Goal: Information Seeking & Learning: Check status

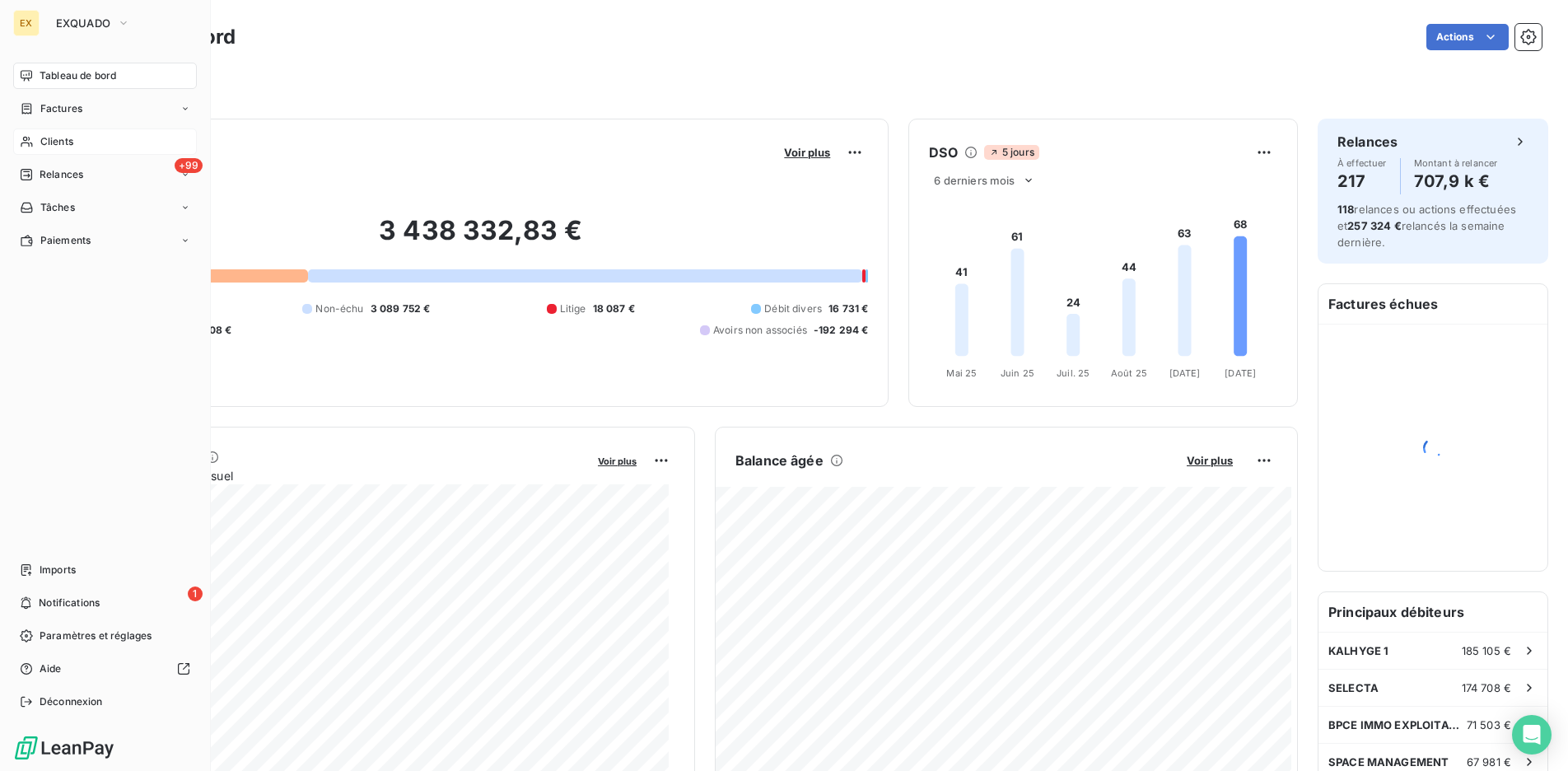
click at [75, 135] on div "Clients" at bounding box center [105, 141] width 184 height 26
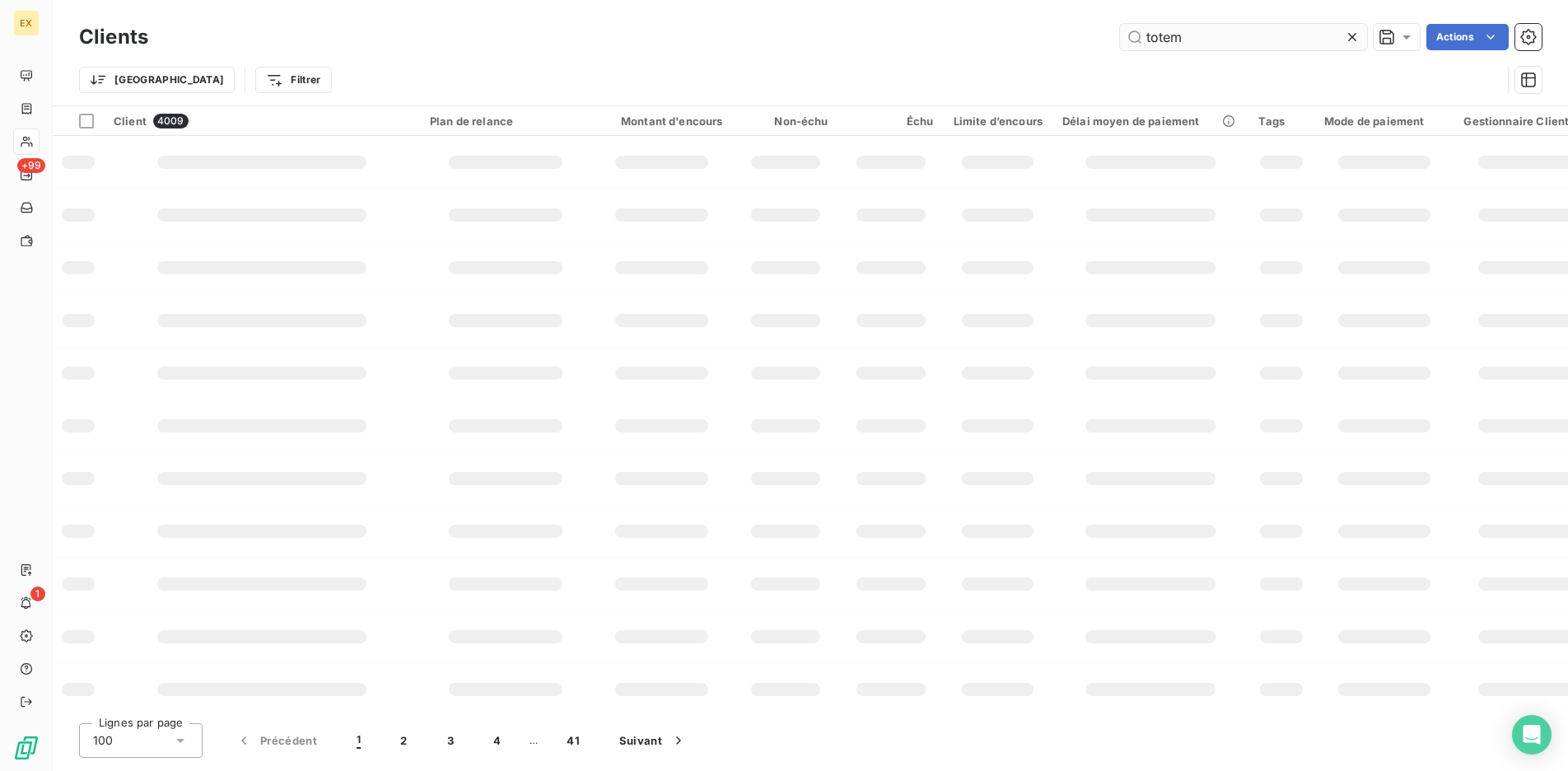
type input "totem"
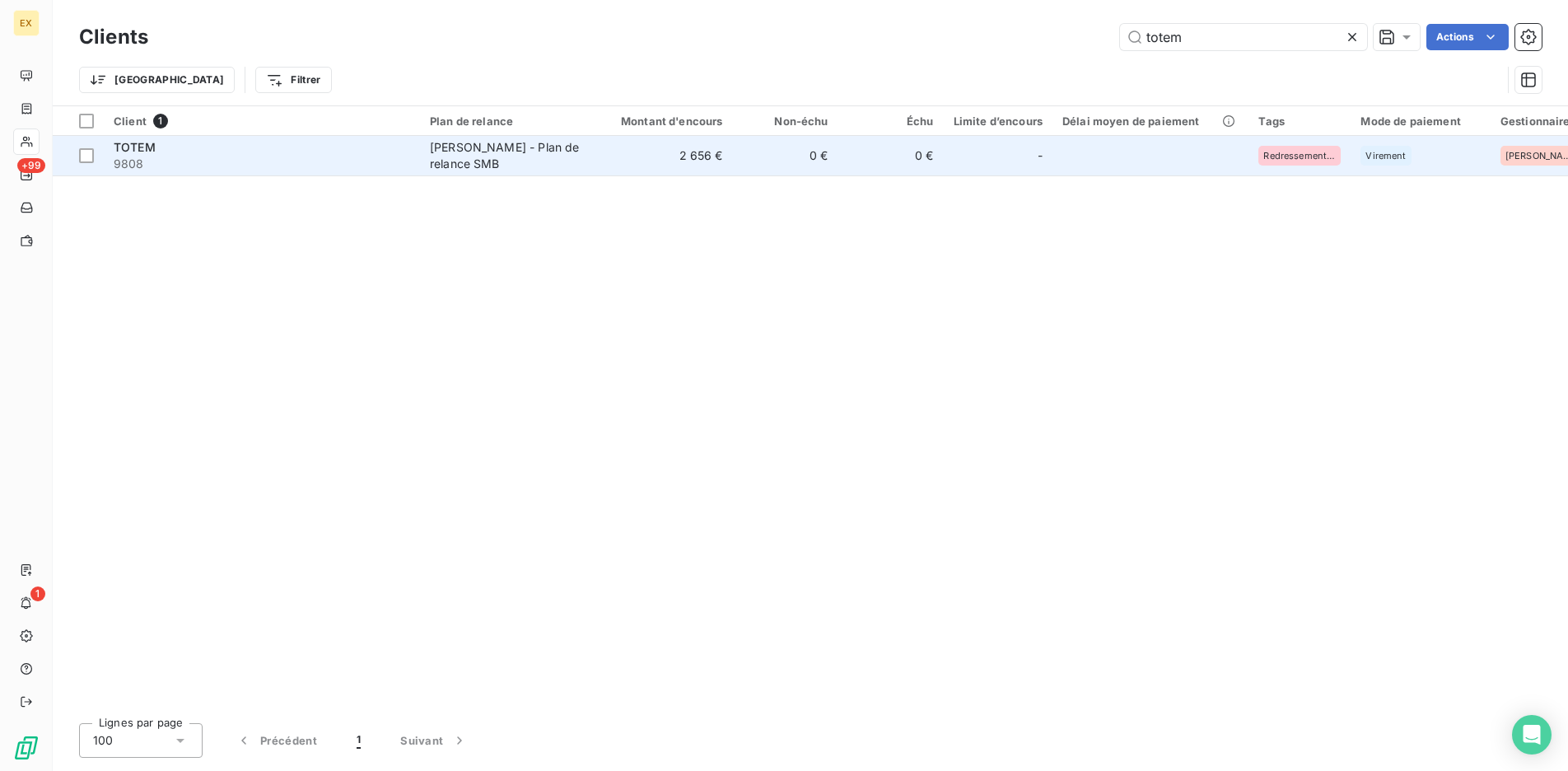
click at [617, 164] on td "2 656 €" at bounding box center [662, 155] width 141 height 40
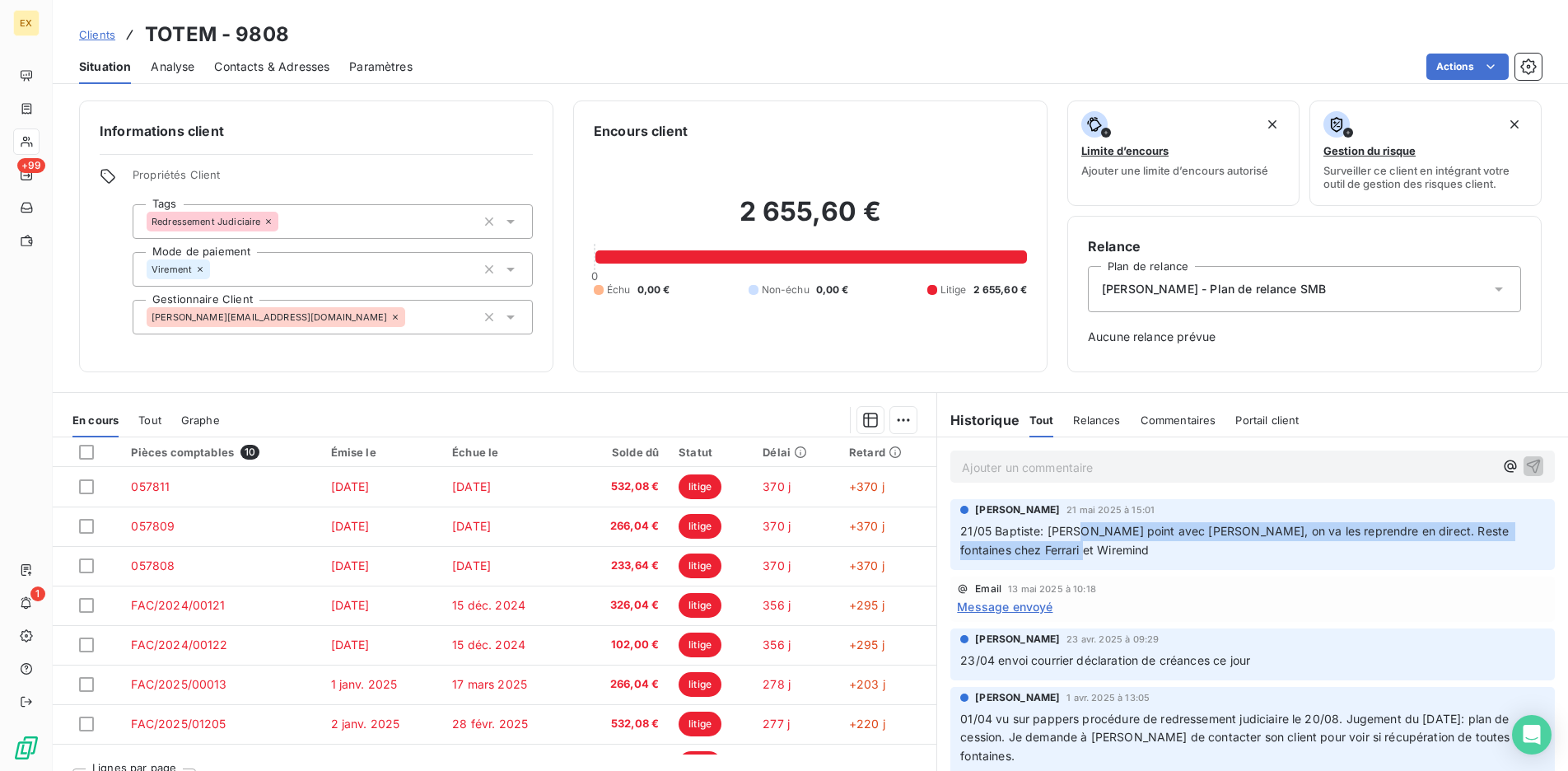
drag, startPoint x: 1078, startPoint y: 525, endPoint x: 1281, endPoint y: 537, distance: 203.4
click at [1281, 537] on p "21/05 Baptiste: [PERSON_NAME] point avec [PERSON_NAME], on va les reprendre en …" at bounding box center [1253, 541] width 585 height 38
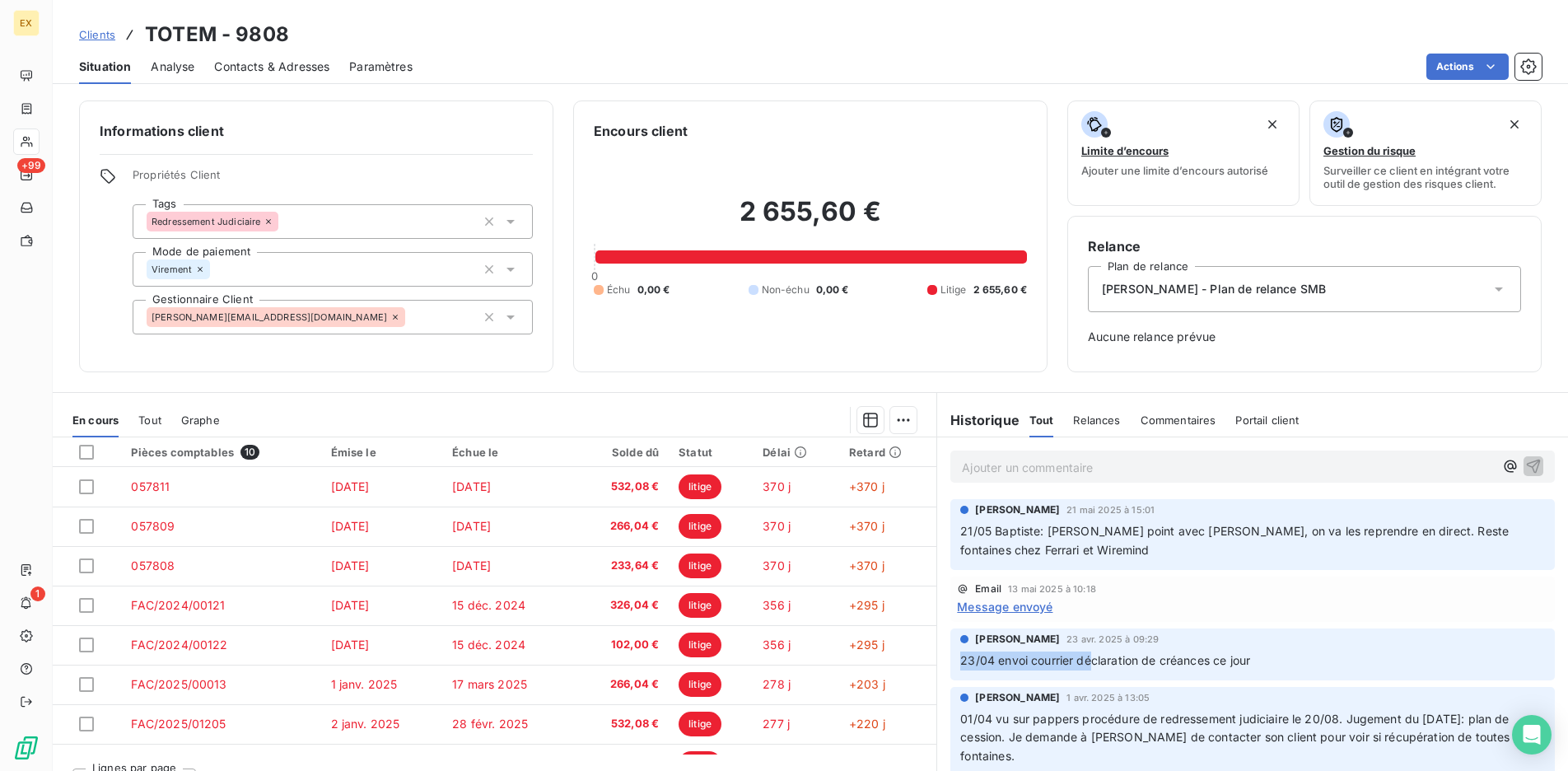
drag, startPoint x: 1025, startPoint y: 650, endPoint x: 1087, endPoint y: 657, distance: 62.4
click at [1087, 657] on div "23/04 envoi courrier déclaration de créances ce jour" at bounding box center [1253, 660] width 585 height 20
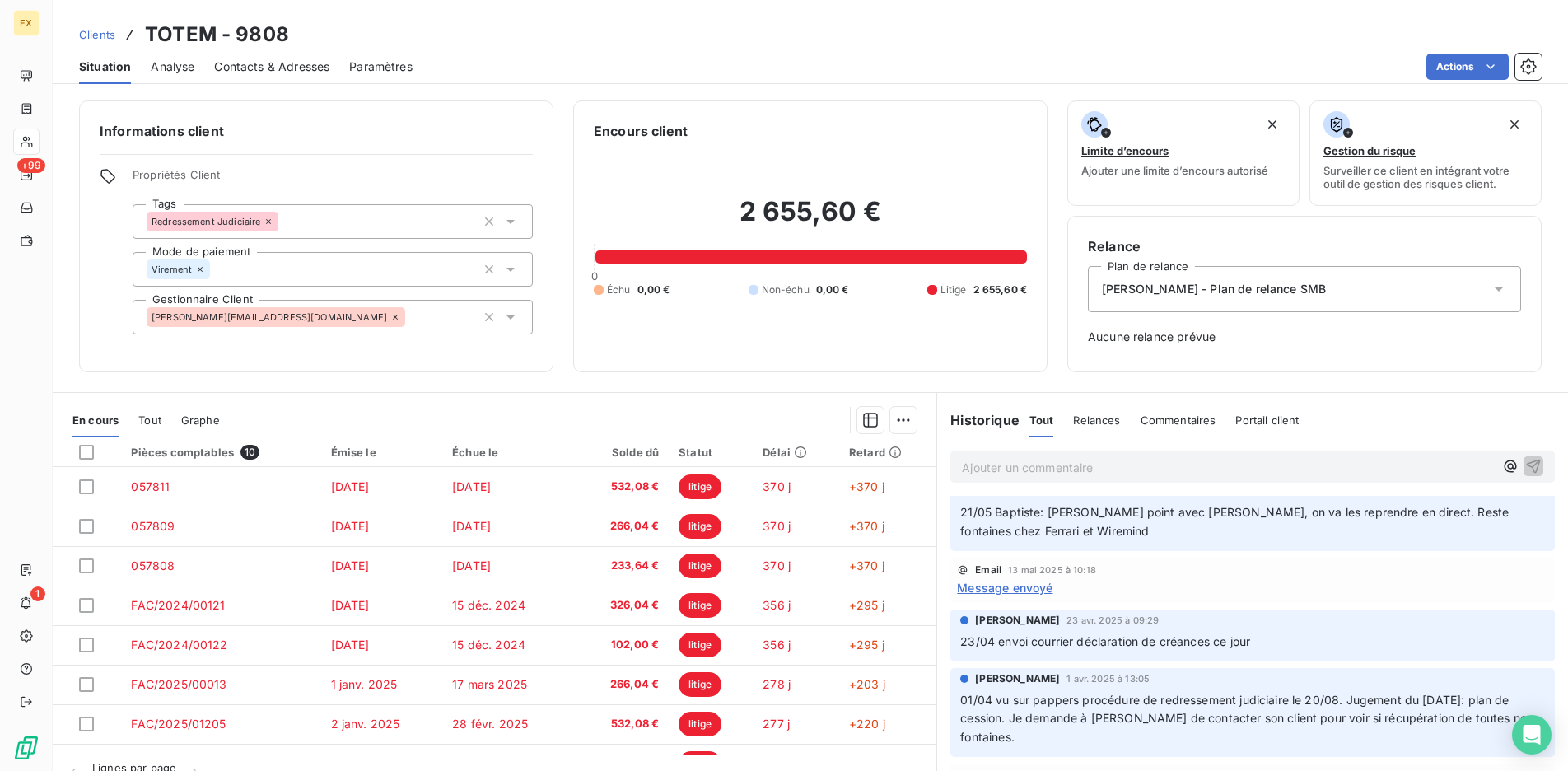
click at [1130, 634] on span "23/04 envoi courrier déclaration de créances ce jour" at bounding box center [1105, 641] width 290 height 14
click at [1131, 633] on p "23/04 envoi courrier déclaration de créances ce jour" at bounding box center [1253, 642] width 585 height 19
click at [1133, 635] on span "23/04 envoi courrier déclaration de créances ce jour" at bounding box center [1105, 641] width 290 height 14
click at [1115, 637] on span "23/04 envoi courrier déclaration de créances ce jour" at bounding box center [1105, 641] width 290 height 14
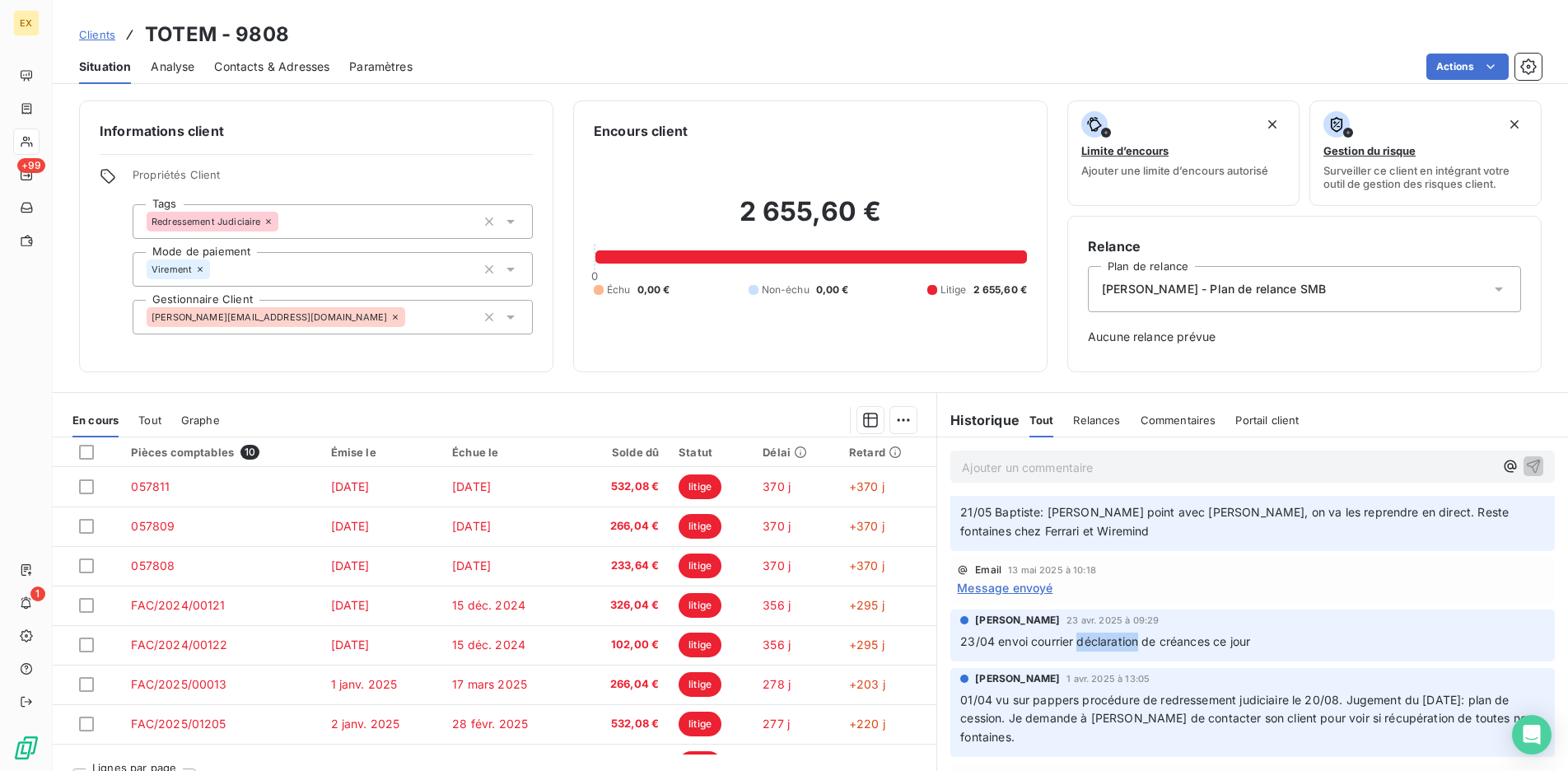
click at [1115, 637] on span "23/04 envoi courrier déclaration de créances ce jour" at bounding box center [1105, 641] width 290 height 14
click at [1134, 640] on span "23/04 envoi courrier déclaration de créances ce jour" at bounding box center [1105, 641] width 290 height 14
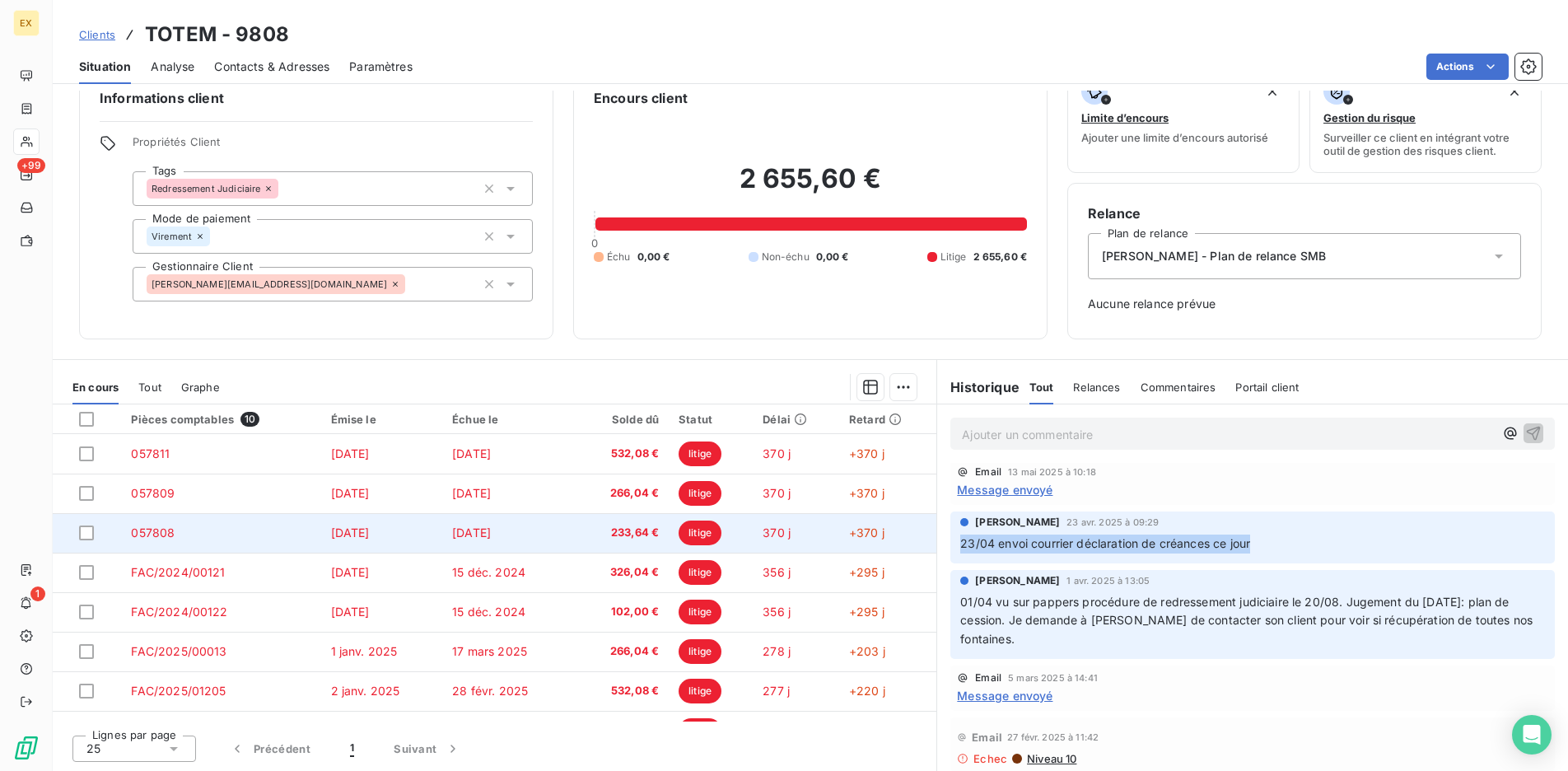
scroll to position [0, 0]
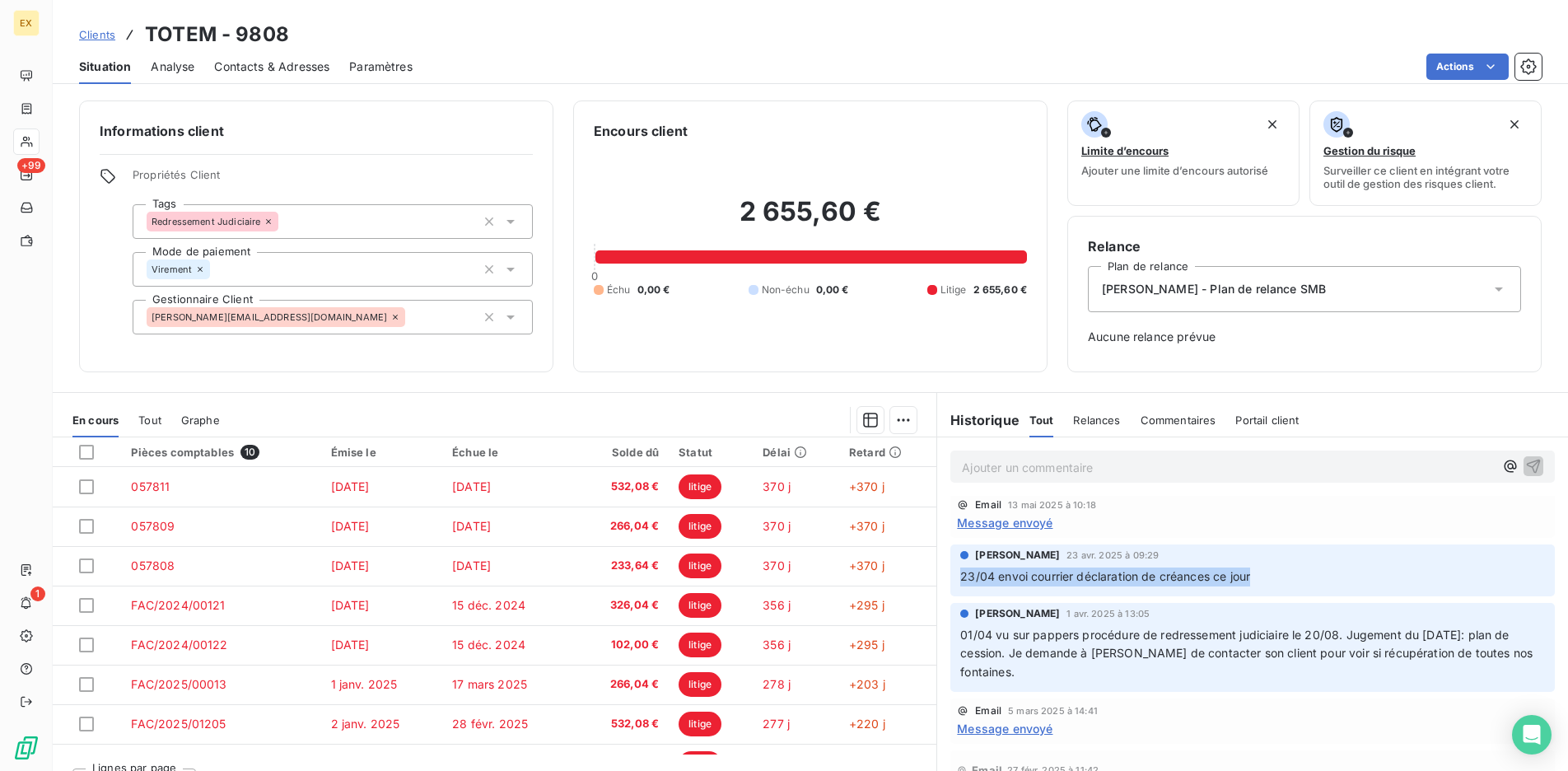
click at [84, 36] on span "Clients" at bounding box center [97, 34] width 36 height 13
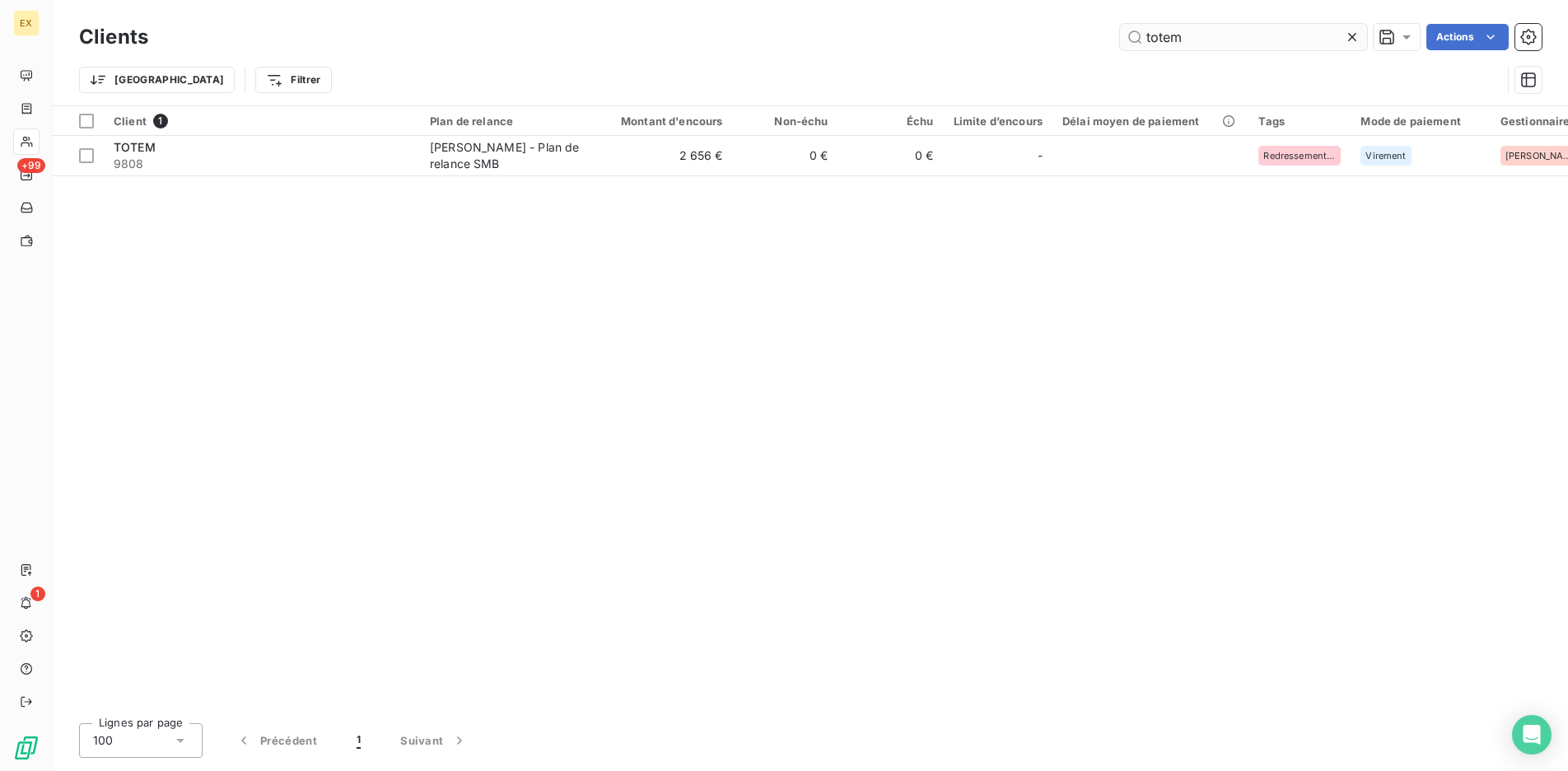
click at [1192, 34] on input "totem" at bounding box center [1244, 37] width 247 height 26
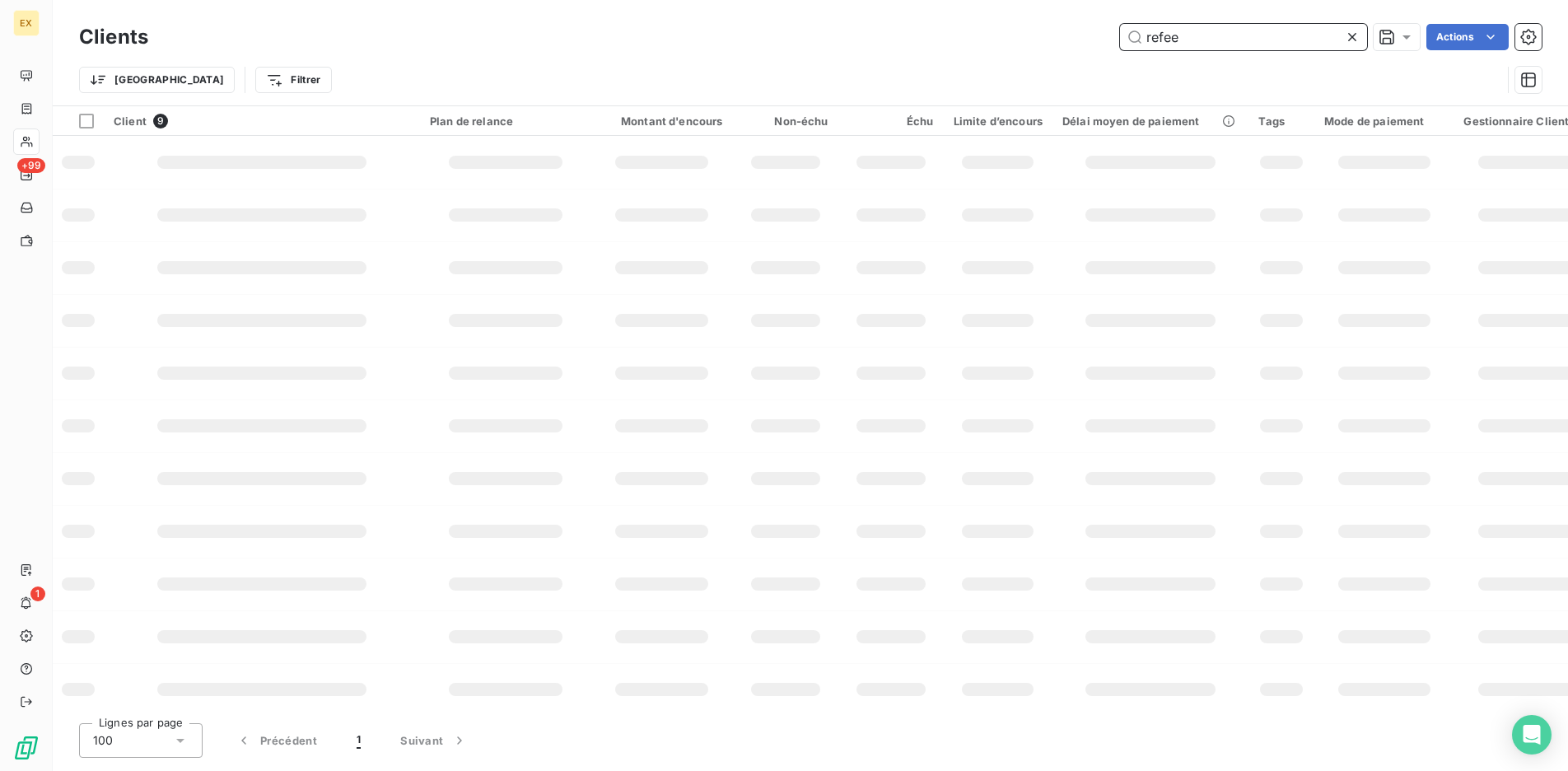
type input "refeel"
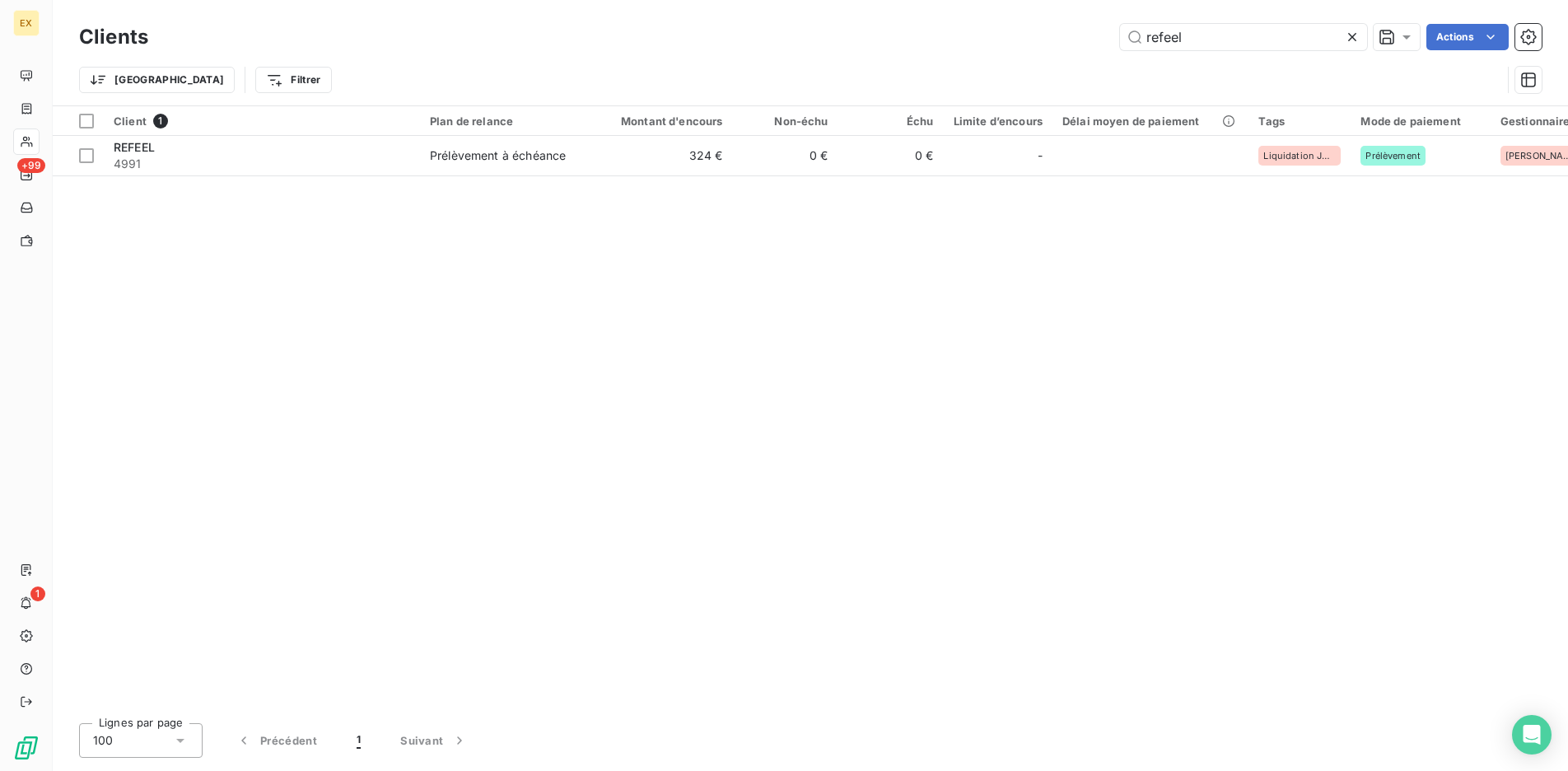
click at [213, 174] on table "Client 1 Plan de relance Montant d'encours Non-échu Échu Limite d’encours Délai…" at bounding box center [844, 140] width 1583 height 70
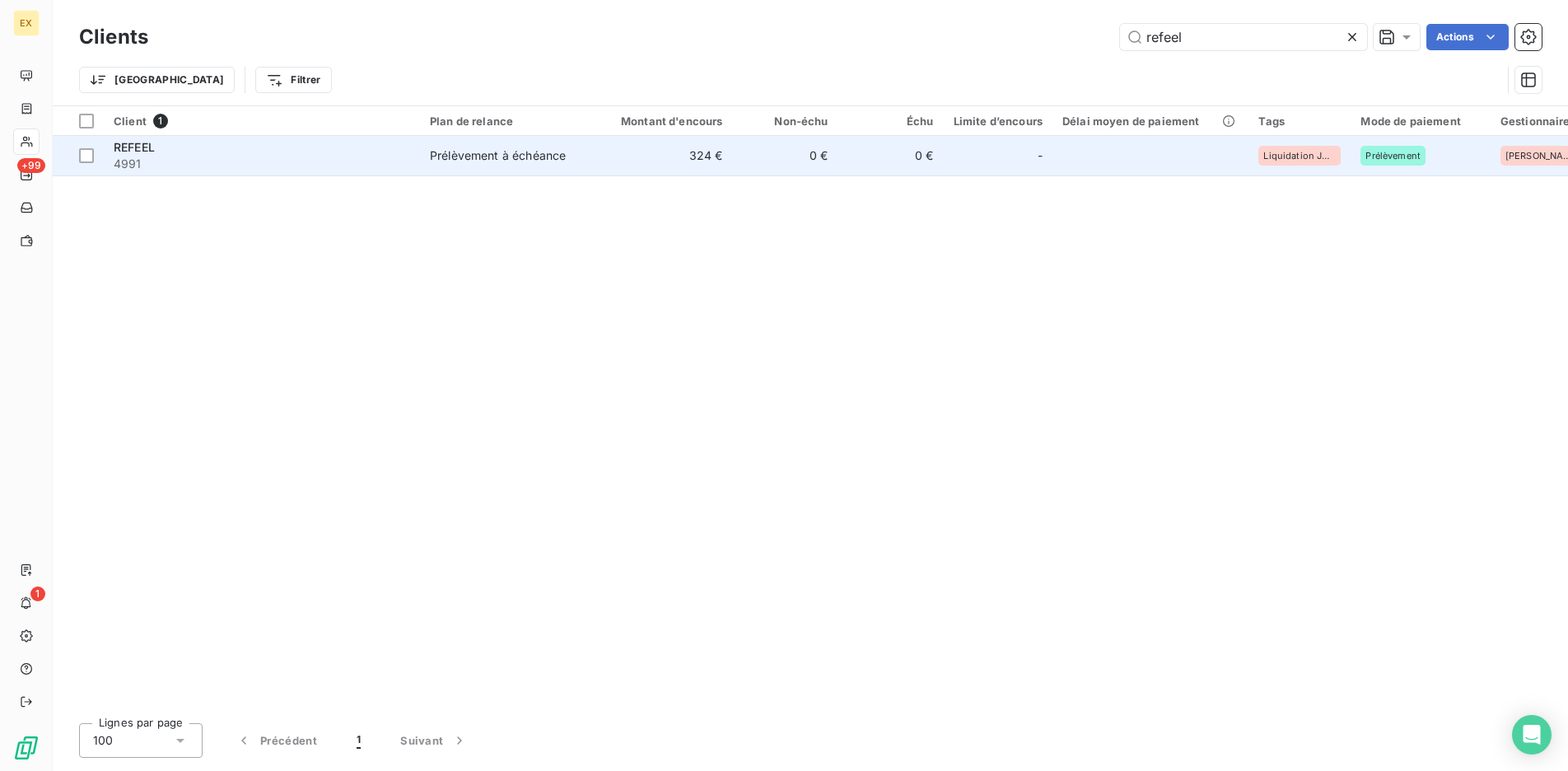
click at [214, 163] on span "4991" at bounding box center [261, 164] width 296 height 17
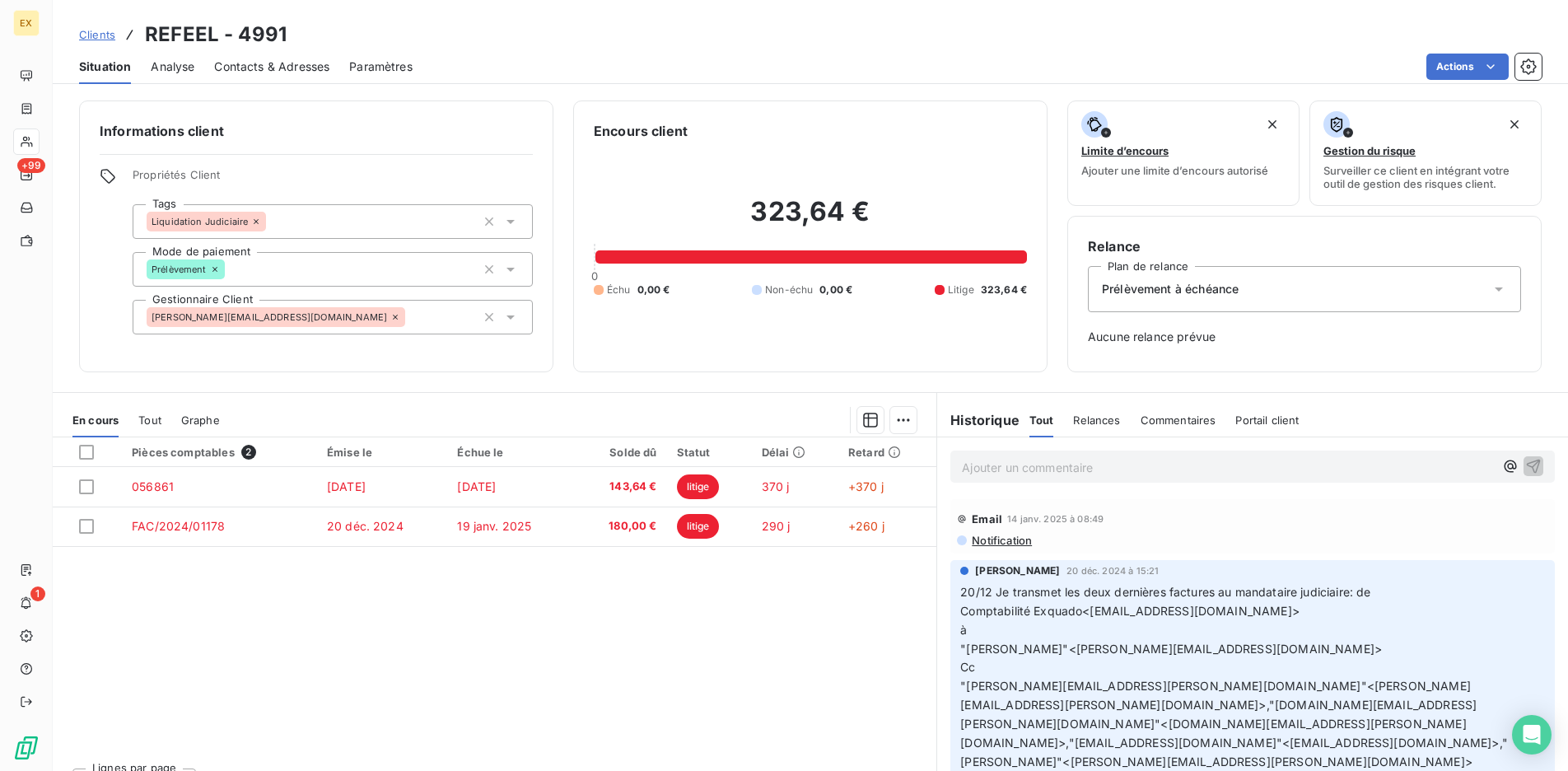
drag, startPoint x: 120, startPoint y: 39, endPoint x: 99, endPoint y: 39, distance: 21.0
click at [119, 39] on div "Clients REFEEL - 4991" at bounding box center [182, 34] width 207 height 30
click at [99, 39] on span "Clients" at bounding box center [97, 34] width 36 height 13
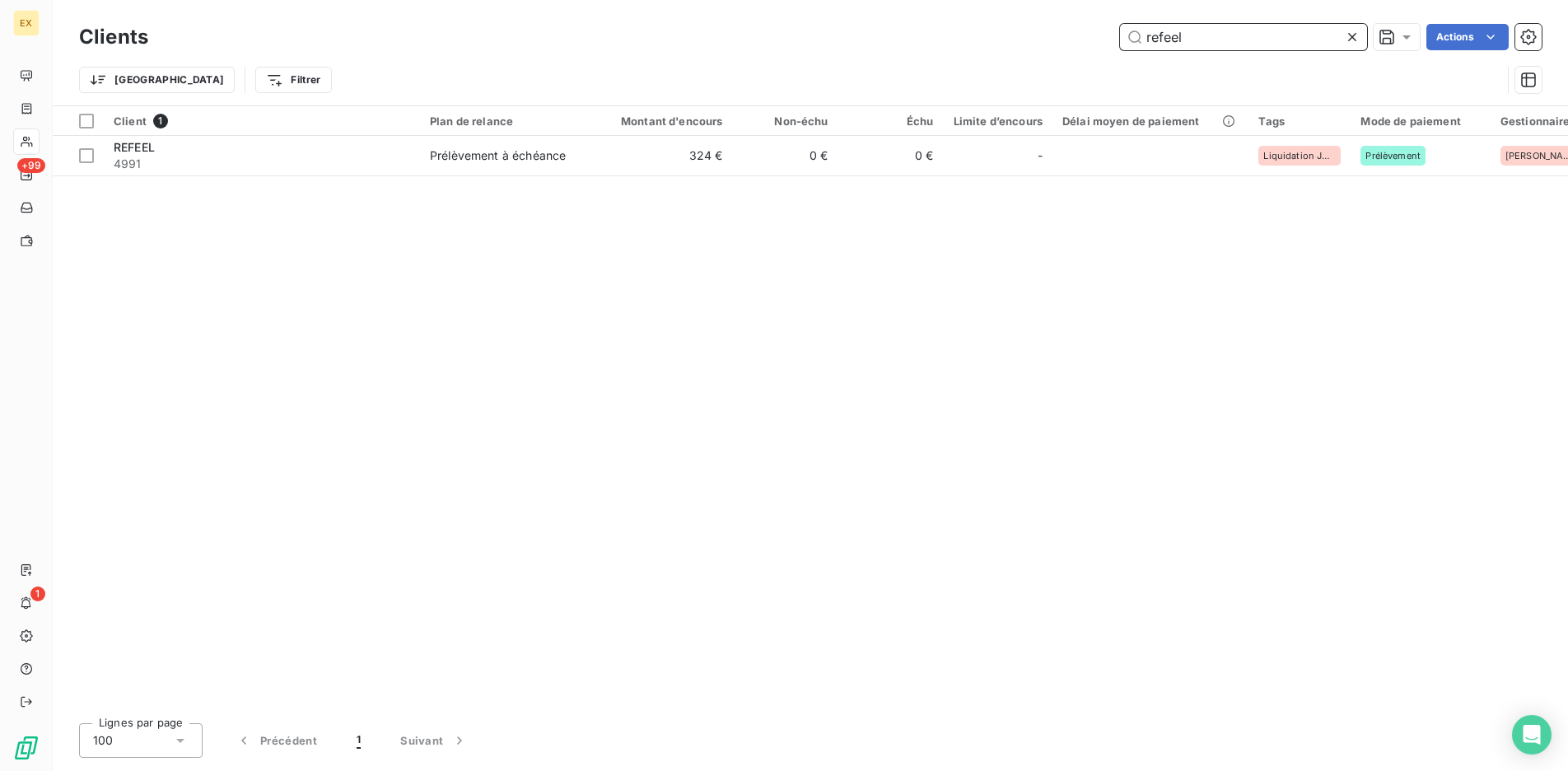
click at [1146, 39] on input "refeel" at bounding box center [1244, 37] width 247 height 26
click at [1146, 38] on input "refeel" at bounding box center [1244, 37] width 247 height 26
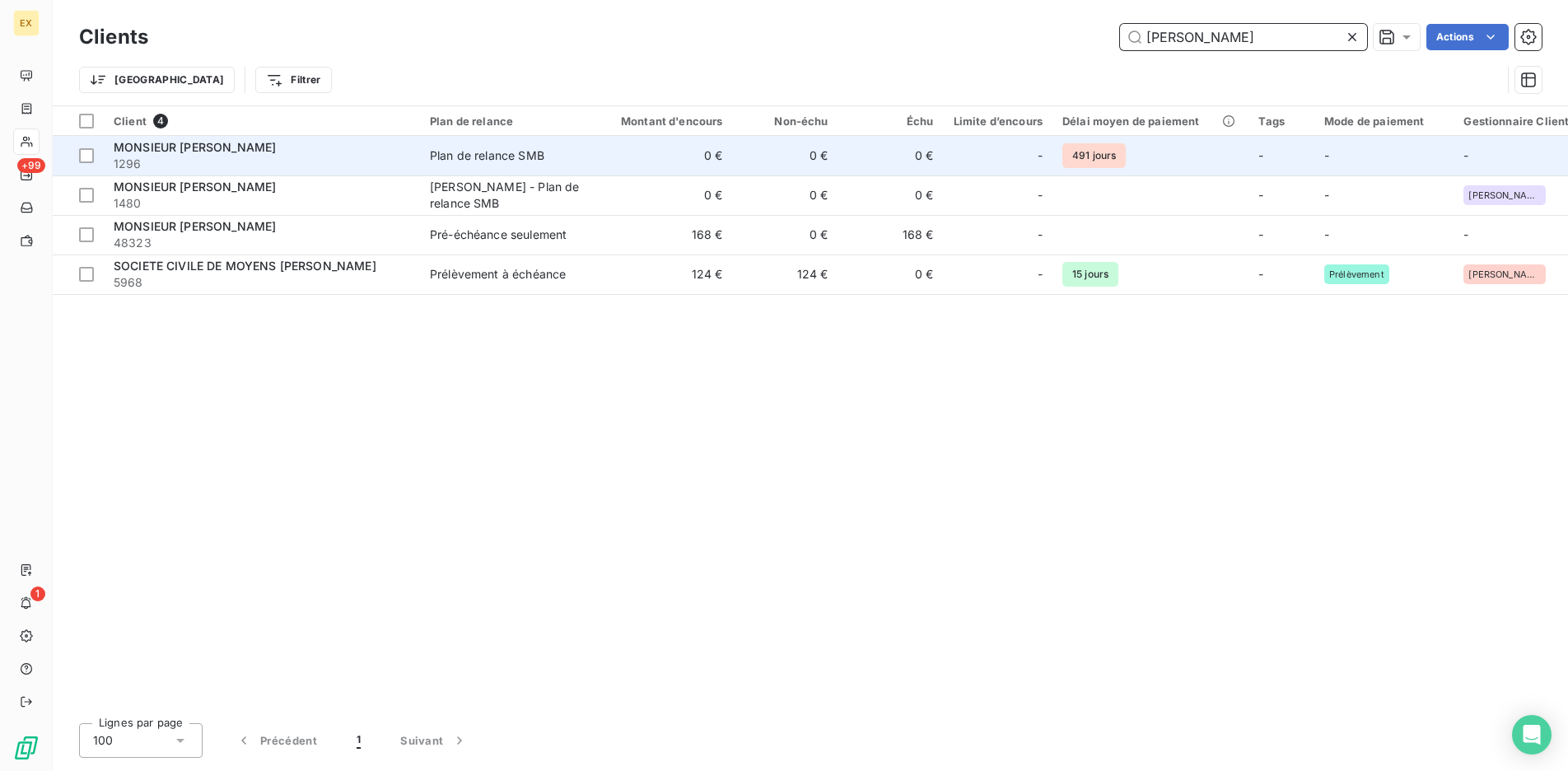
type input "[PERSON_NAME]"
click at [346, 156] on span "1296" at bounding box center [261, 164] width 296 height 17
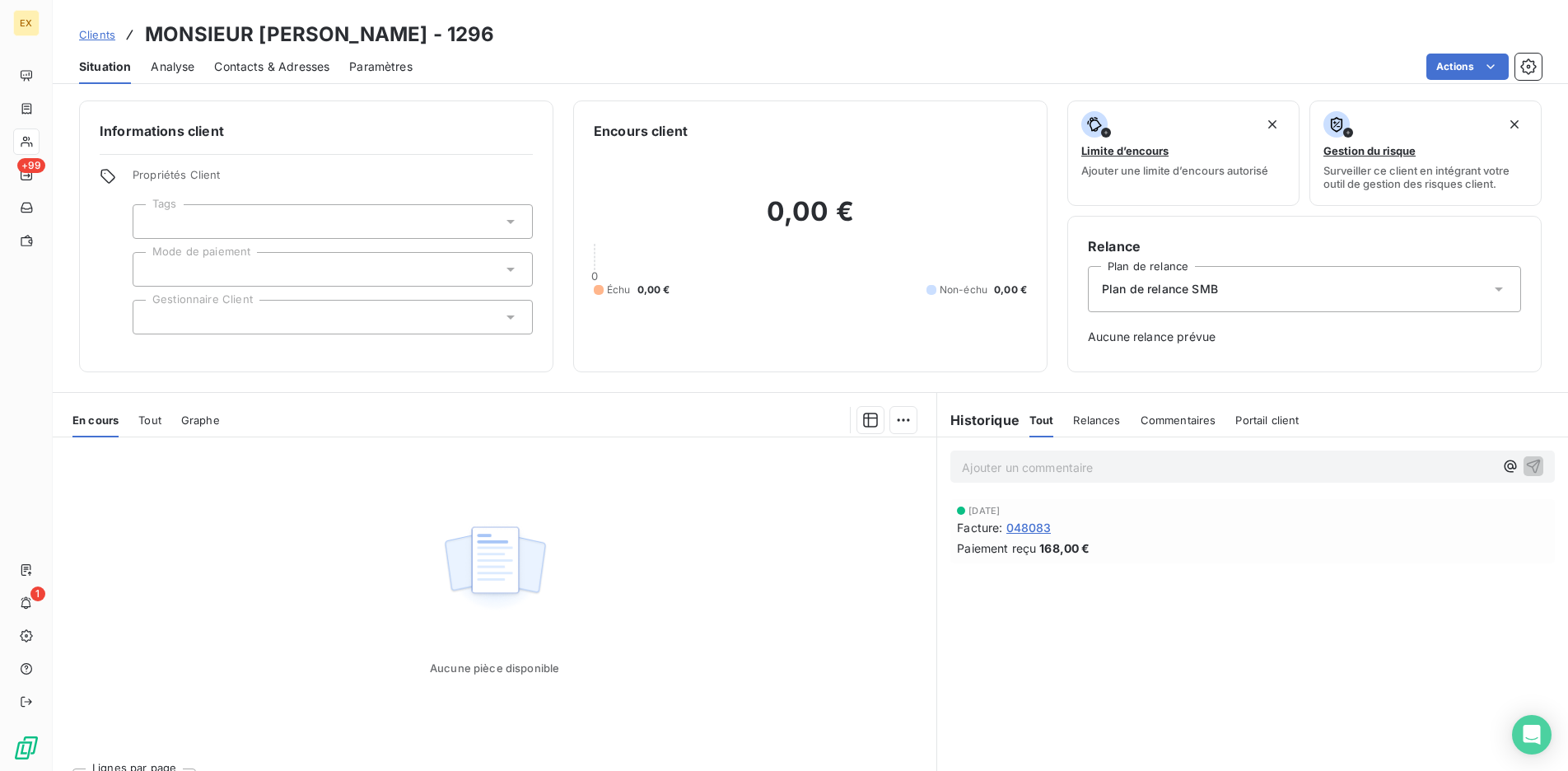
click at [98, 34] on span "Clients" at bounding box center [97, 34] width 36 height 13
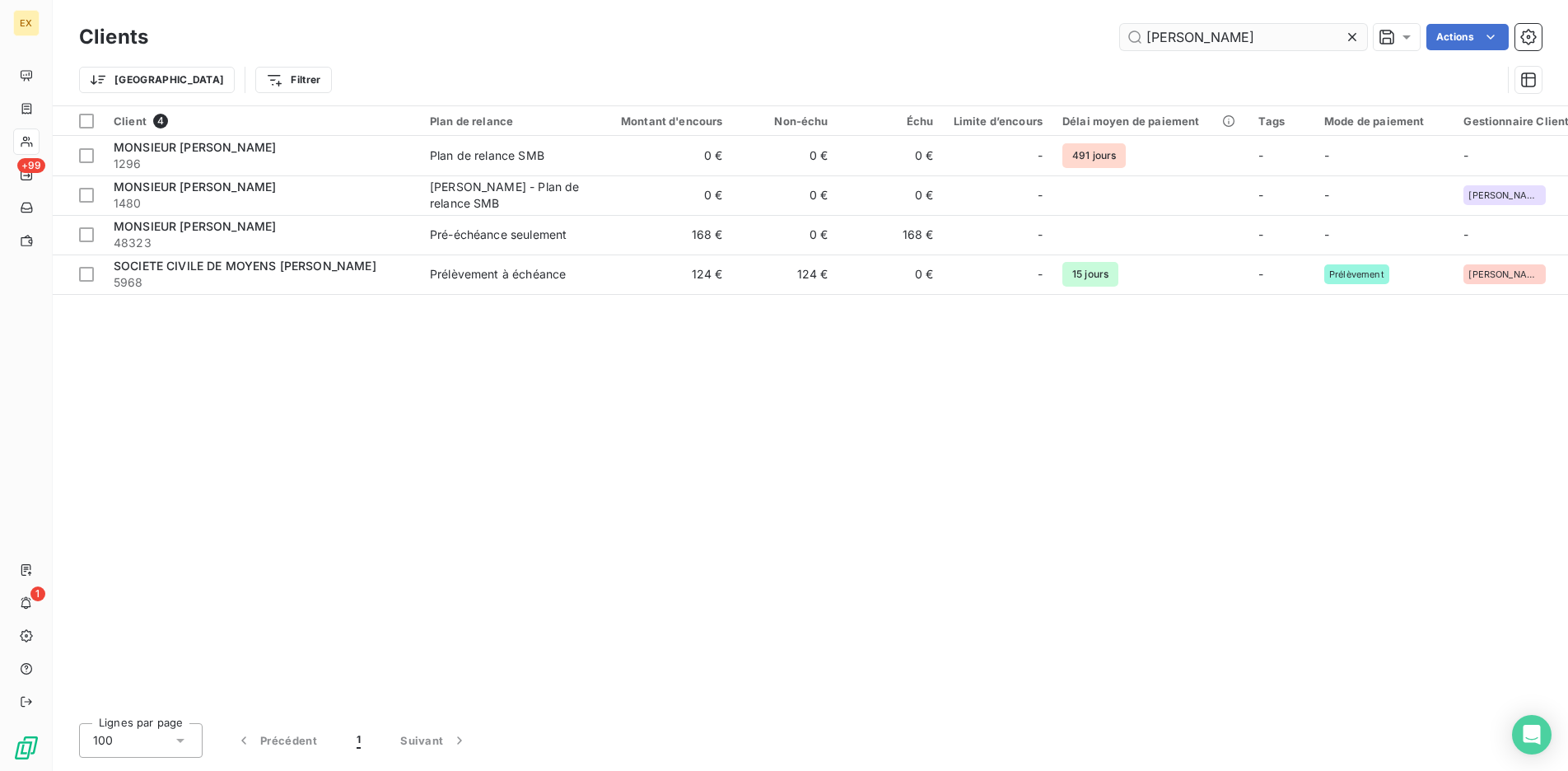
click at [1223, 35] on input "[PERSON_NAME]" at bounding box center [1244, 37] width 247 height 26
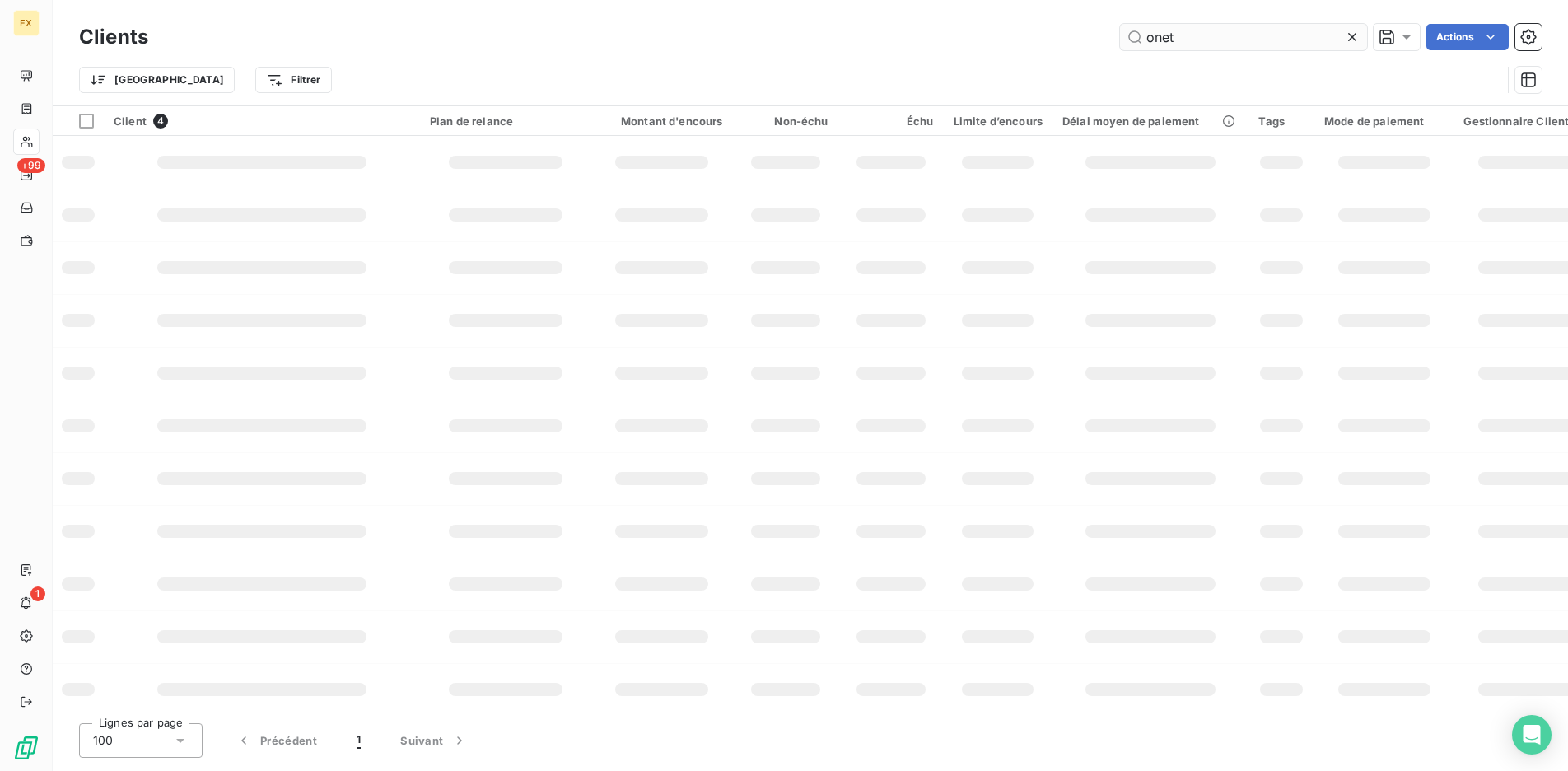
type input "onet"
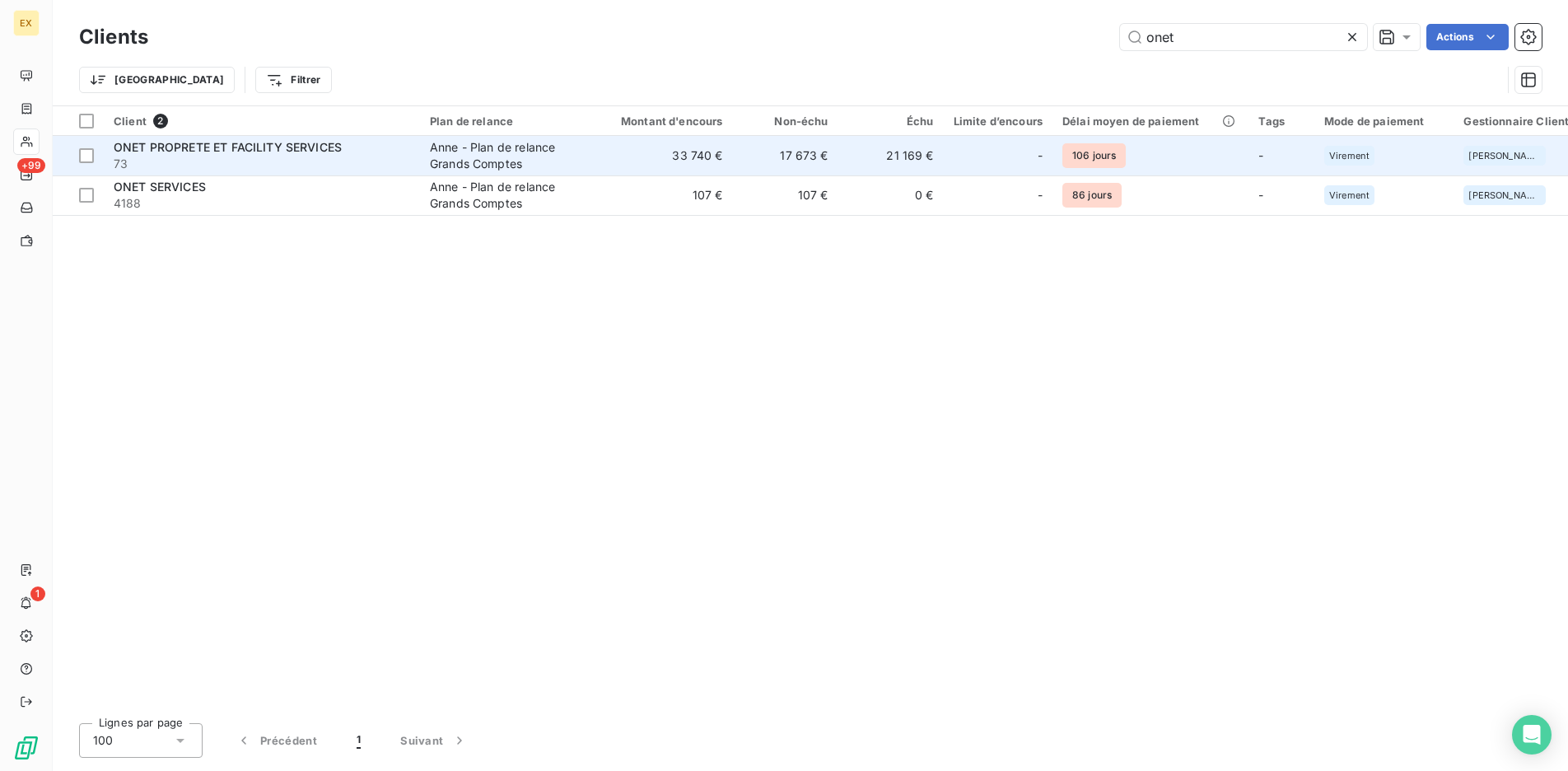
click at [352, 171] on td "ONET PROPRETE ET FACILITY SERVICES 73" at bounding box center [262, 155] width 316 height 40
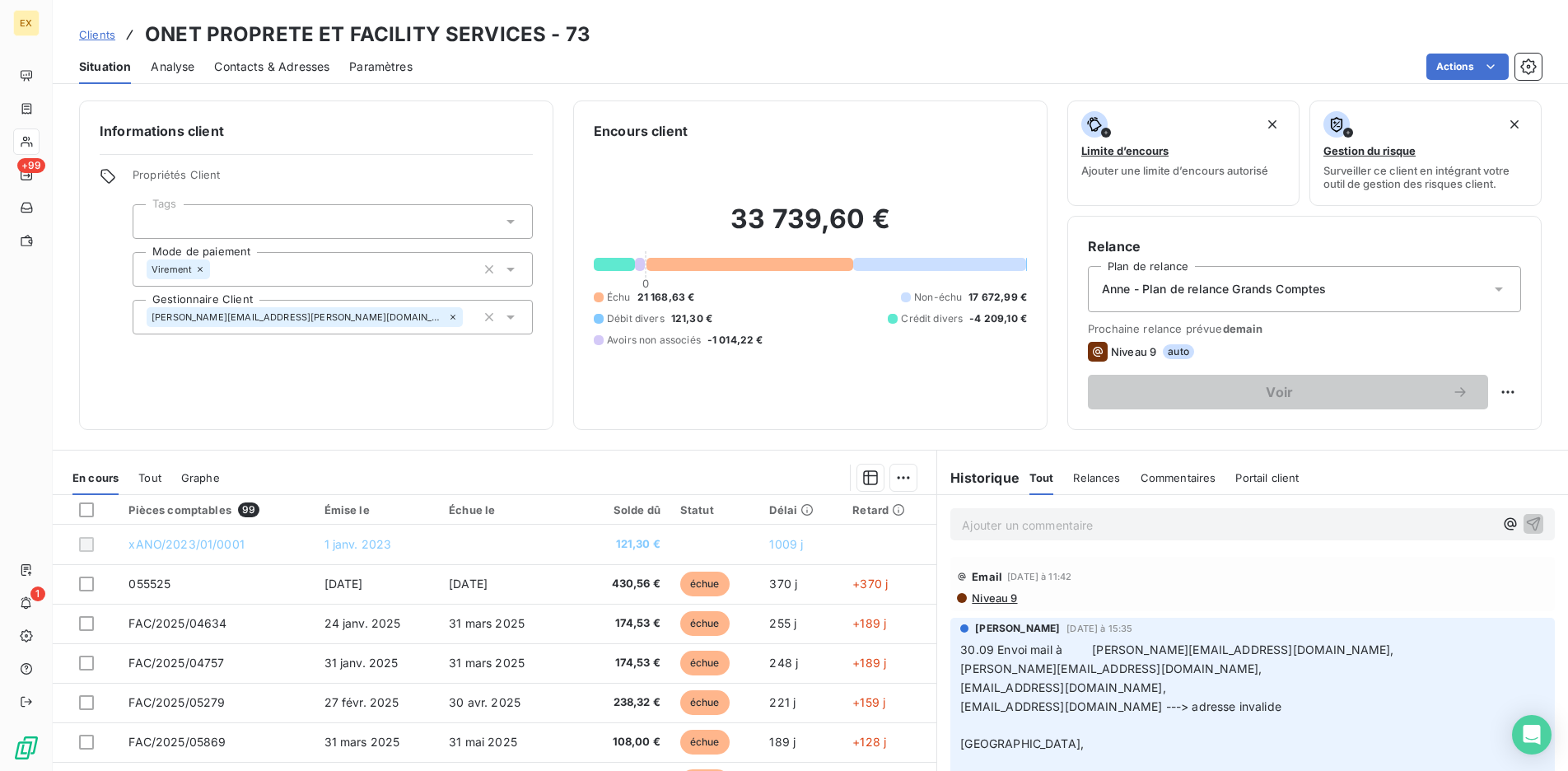
click at [91, 40] on span "Clients" at bounding box center [97, 34] width 36 height 13
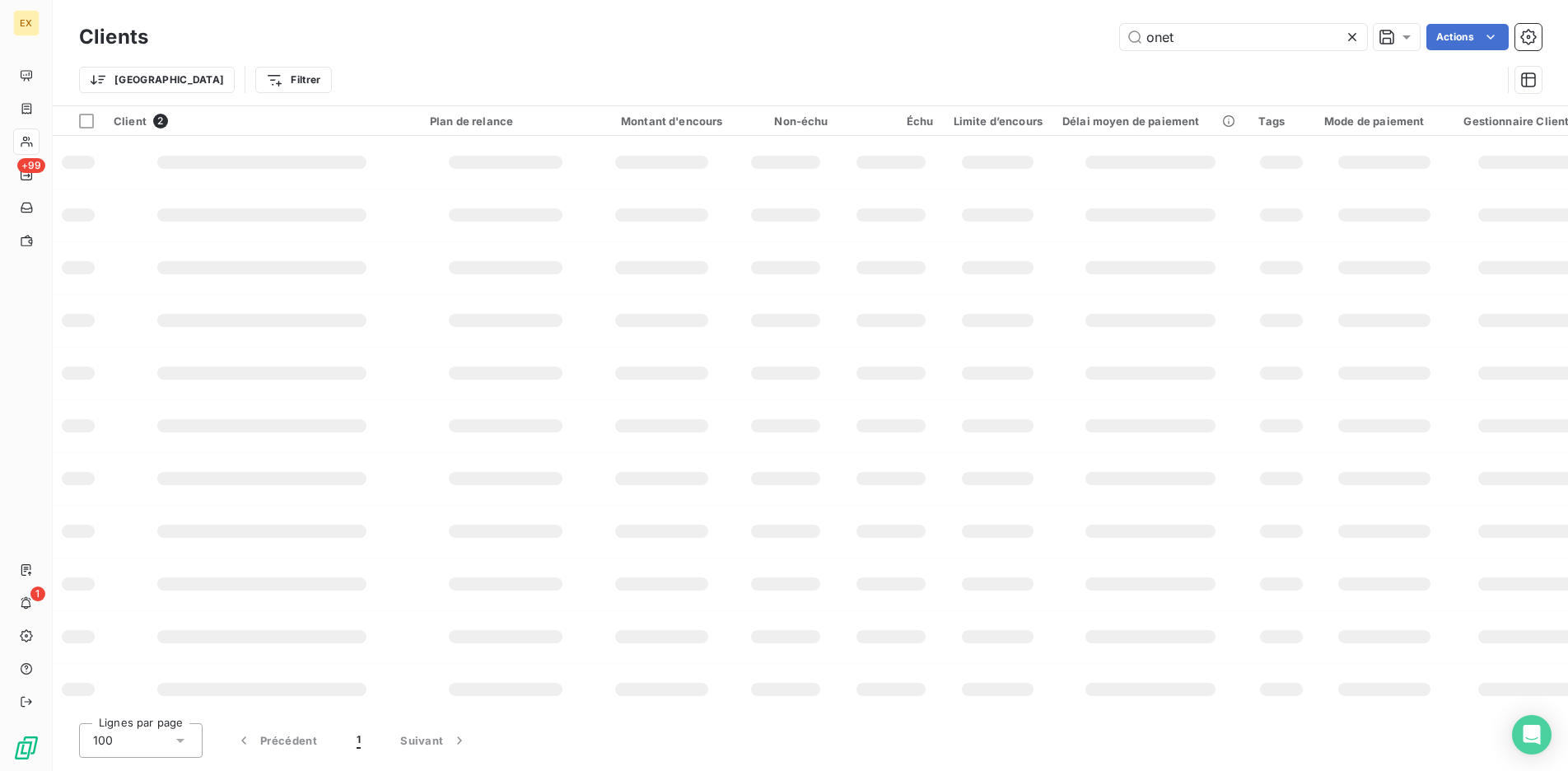
click at [93, 39] on h3 "Clients" at bounding box center [113, 37] width 69 height 30
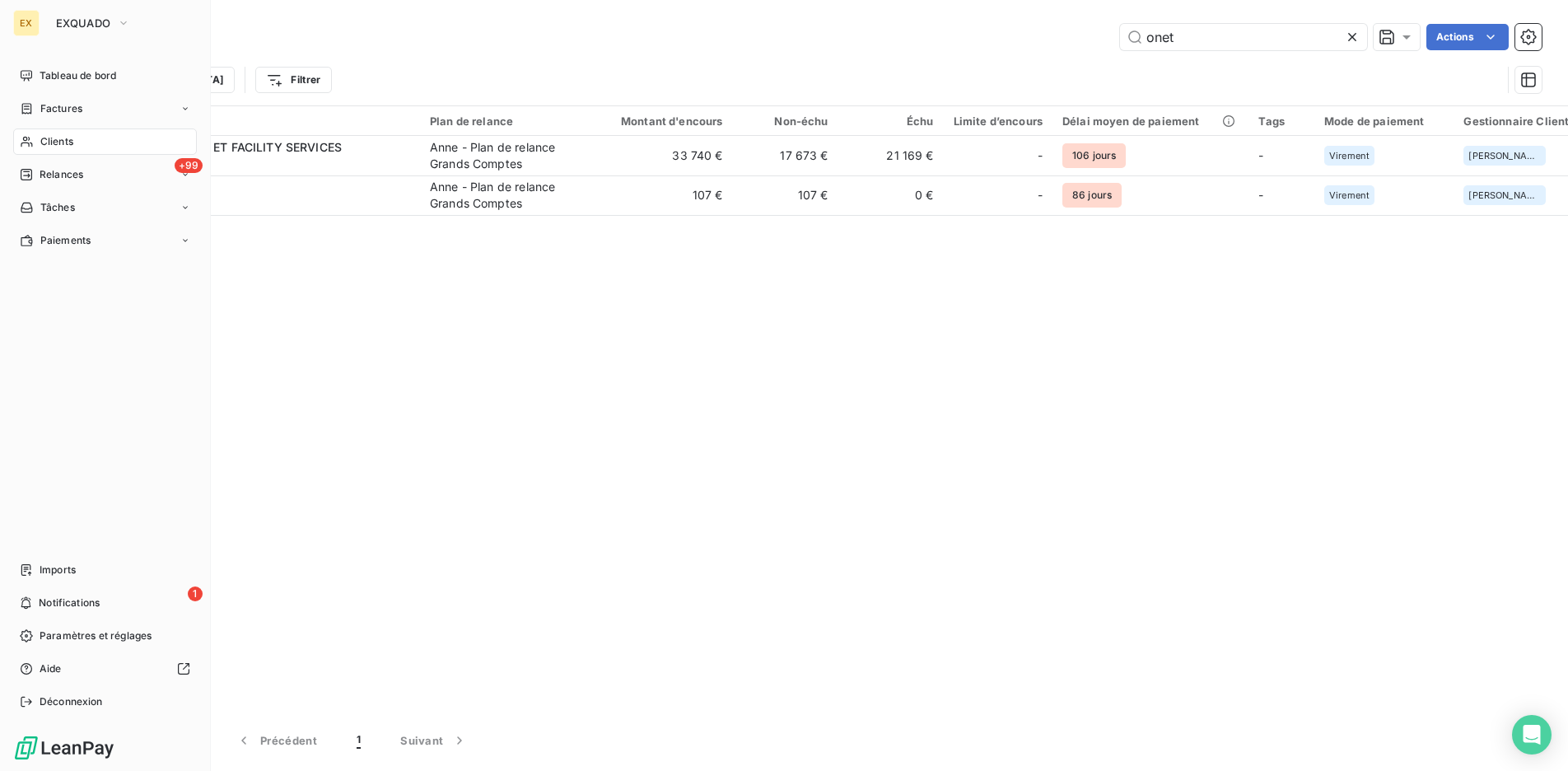
click at [40, 23] on div "EX EXQUADO" at bounding box center [105, 23] width 184 height 26
click at [94, 72] on span "Tableau de bord" at bounding box center [78, 76] width 76 height 15
